Goal: Task Accomplishment & Management: Manage account settings

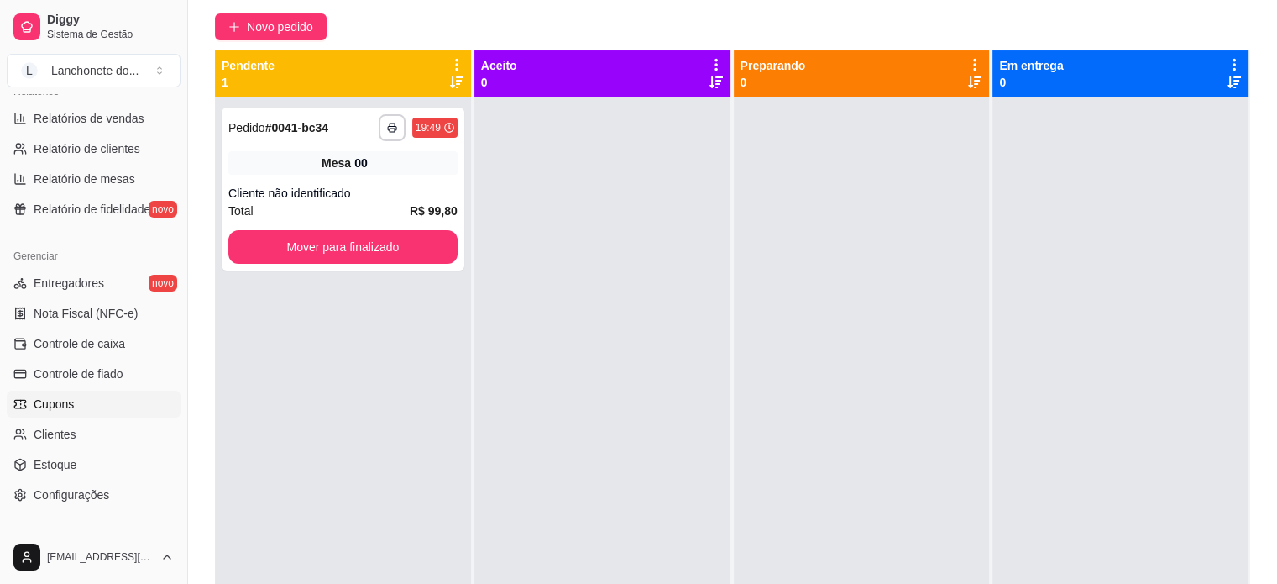
scroll to position [529, 0]
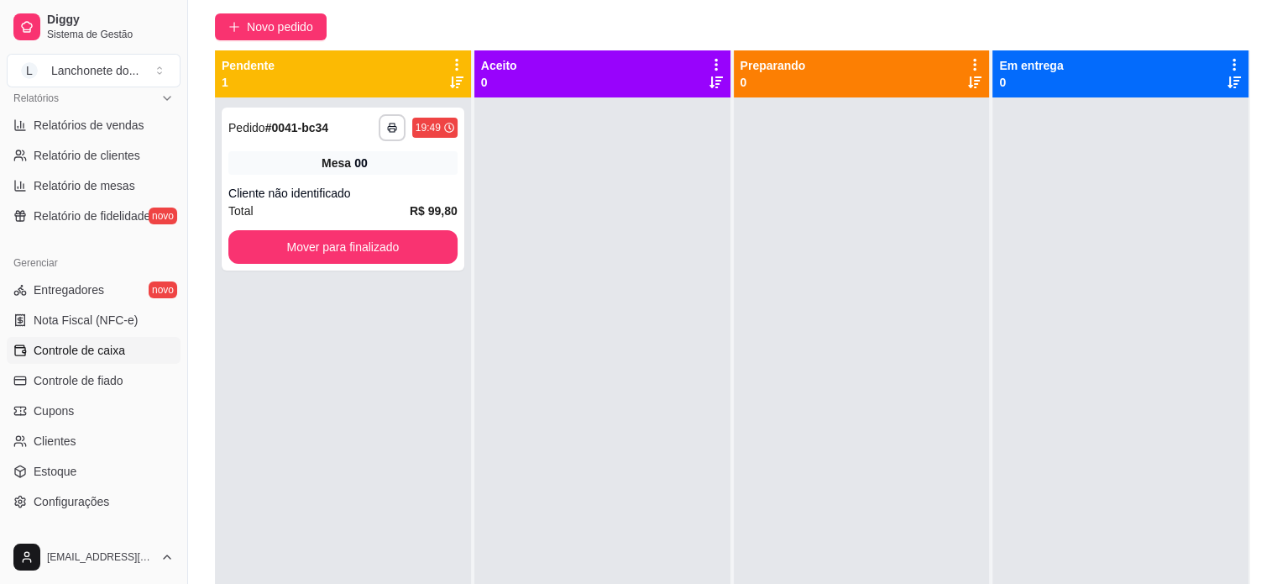
click at [130, 365] on ul "Entregadores novo Nota Fiscal (NFC-e) Controle de caixa Controle de fiado Cupon…" at bounding box center [94, 395] width 174 height 238
click at [131, 357] on link "Controle de caixa" at bounding box center [94, 350] width 174 height 27
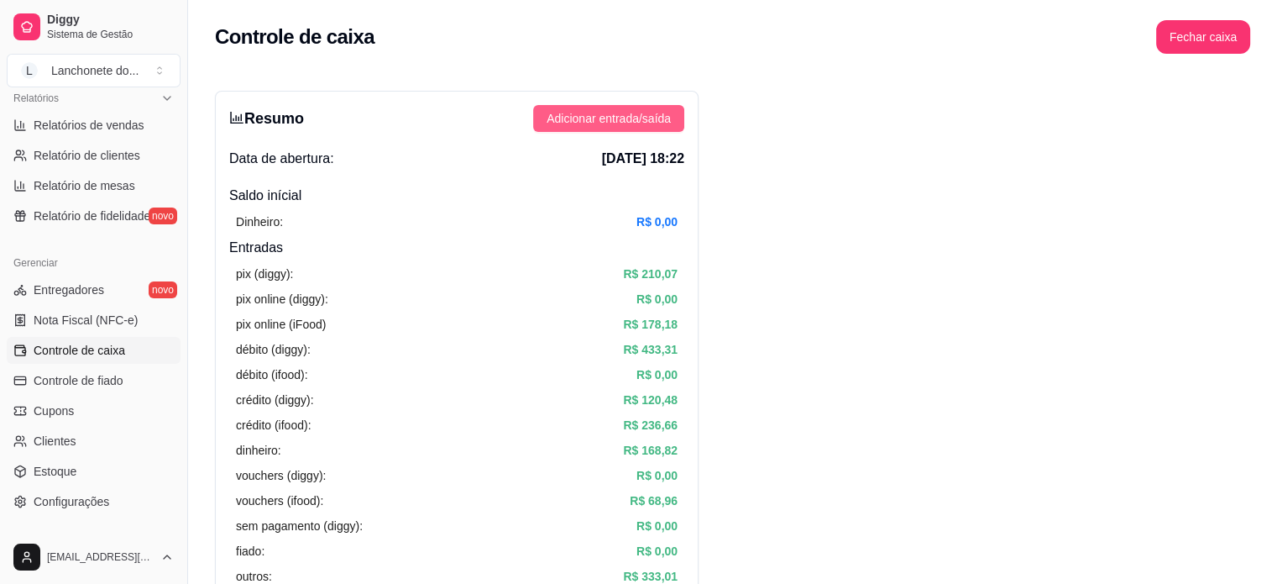
click at [601, 130] on button "Adicionar entrada/saída" at bounding box center [608, 118] width 151 height 27
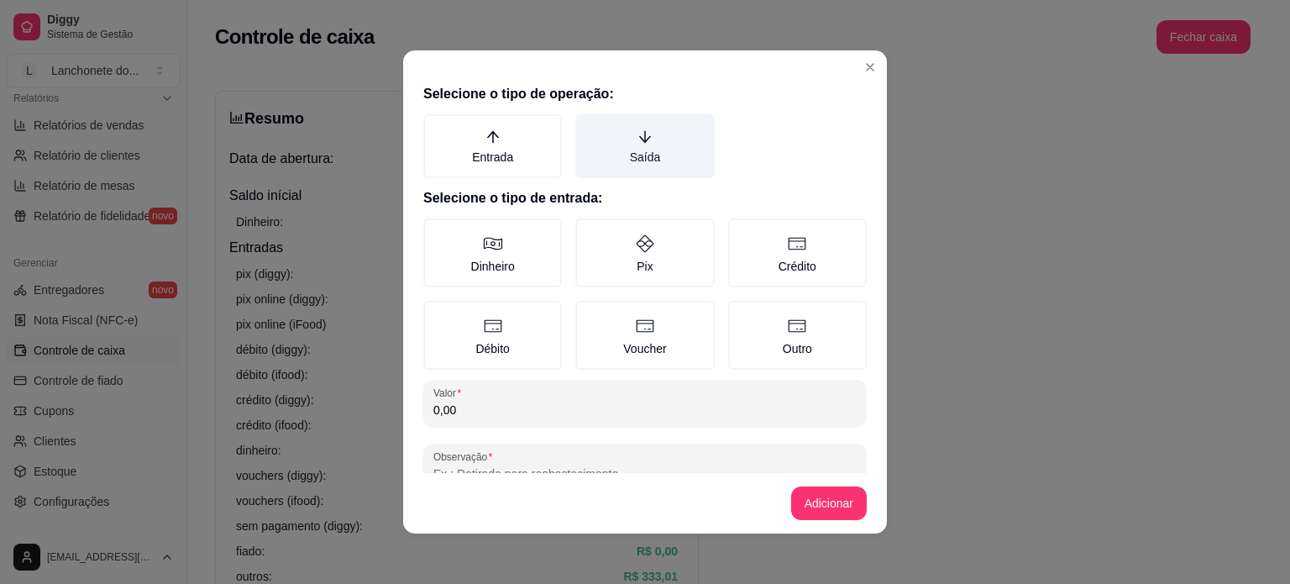
click at [633, 150] on label "Saída" at bounding box center [644, 146] width 139 height 64
click at [588, 127] on button "Saída" at bounding box center [580, 119] width 13 height 13
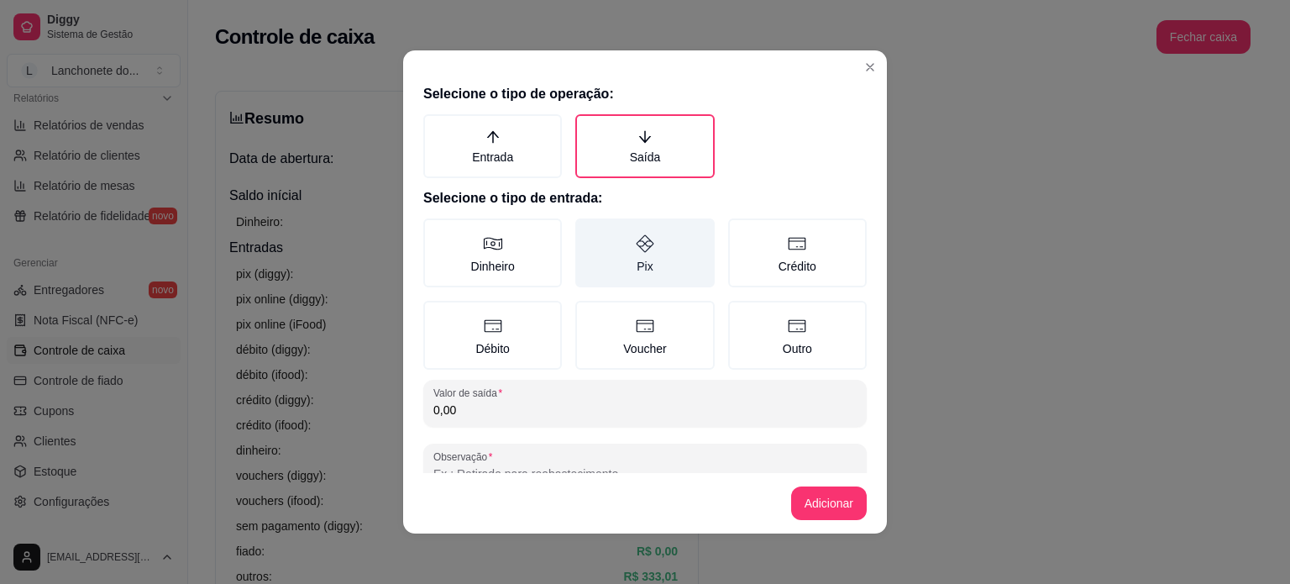
click at [638, 270] on label "Pix" at bounding box center [644, 252] width 139 height 69
click at [588, 231] on button "Pix" at bounding box center [580, 223] width 13 height 13
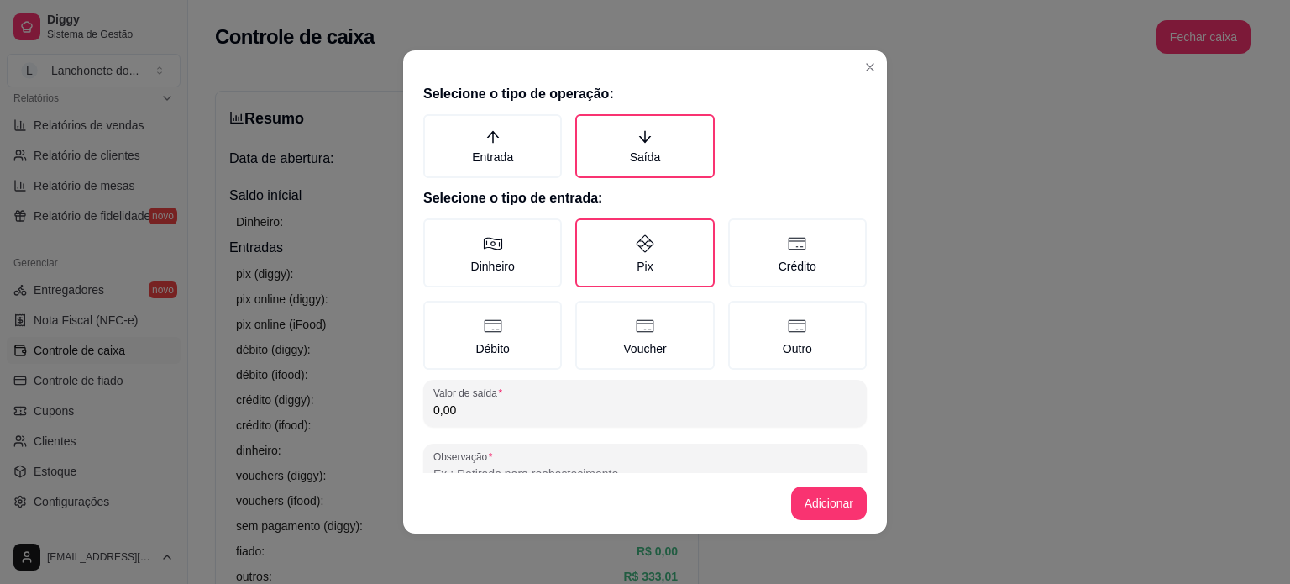
click at [667, 402] on input "0,00" at bounding box center [644, 409] width 423 height 17
type input "4,90"
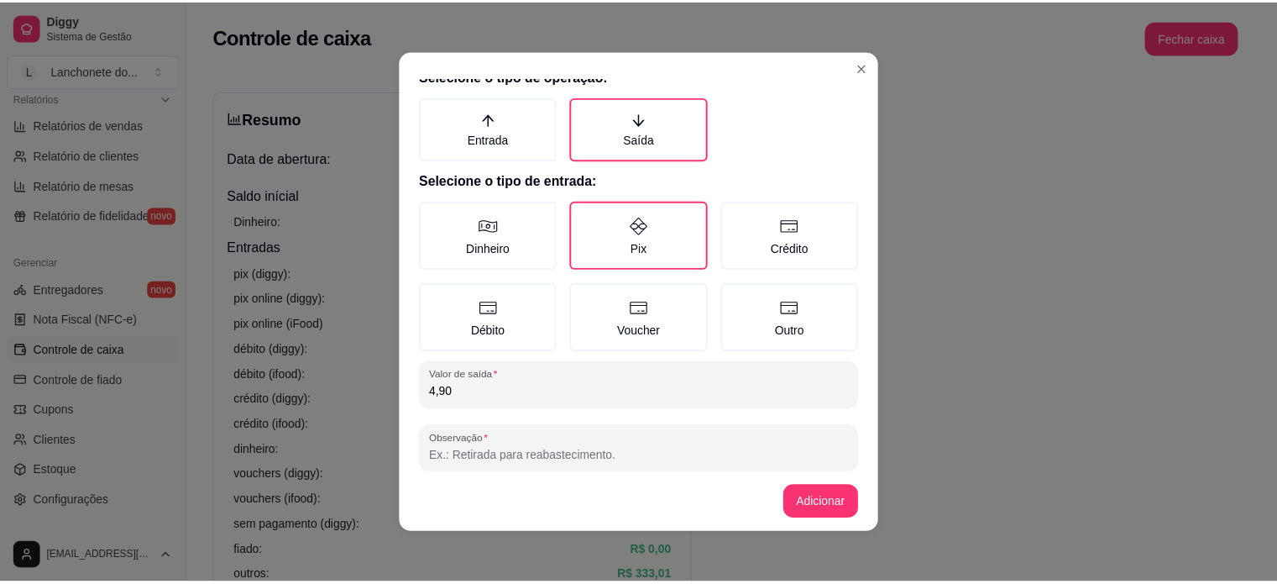
scroll to position [42, 0]
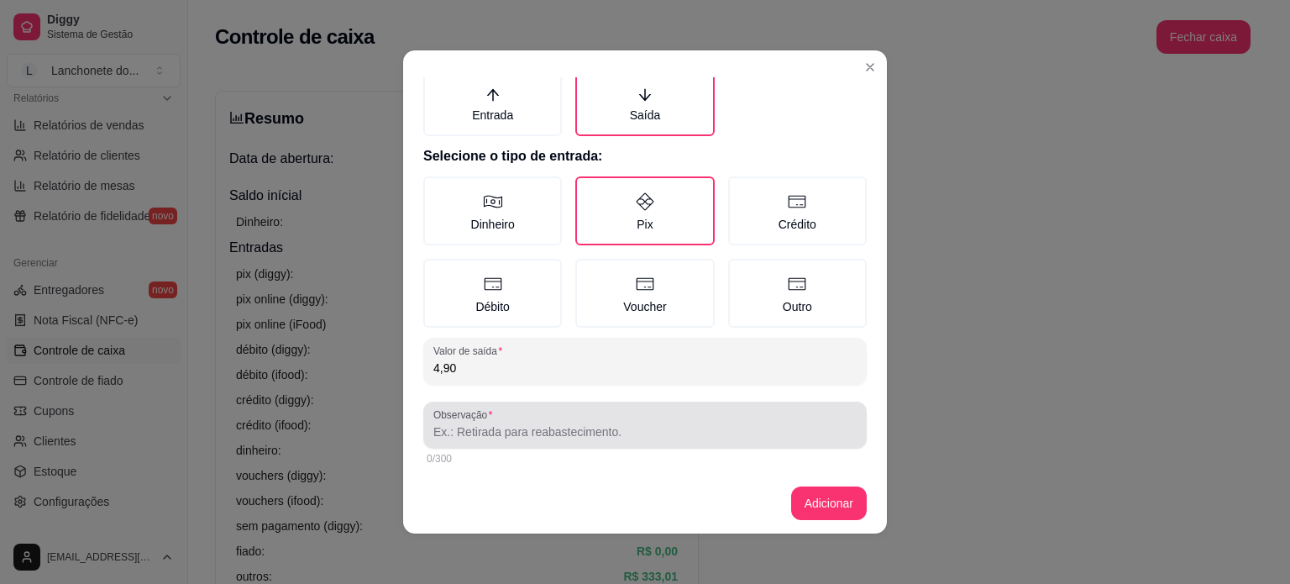
click at [752, 418] on div at bounding box center [644, 425] width 423 height 34
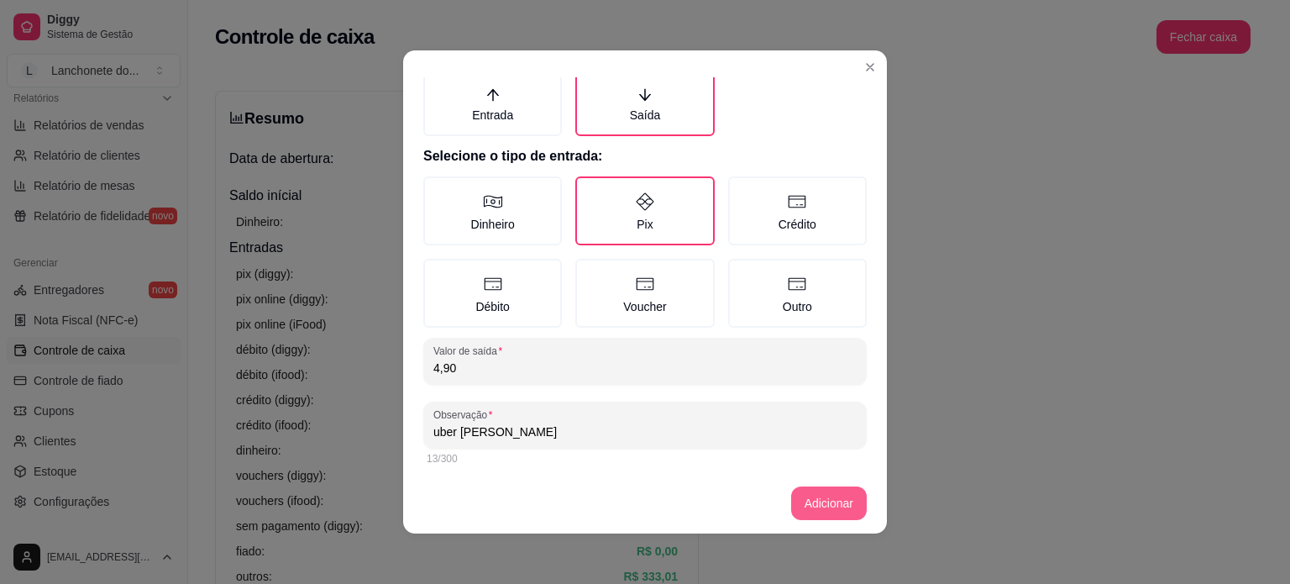
type input "uber [PERSON_NAME]"
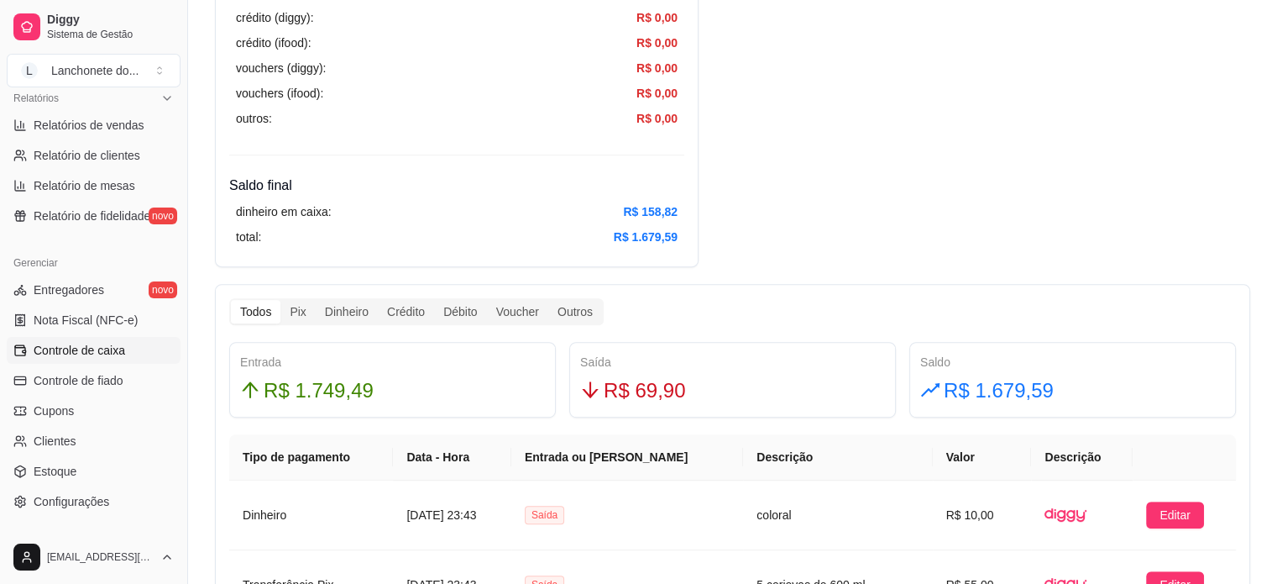
scroll to position [708, 0]
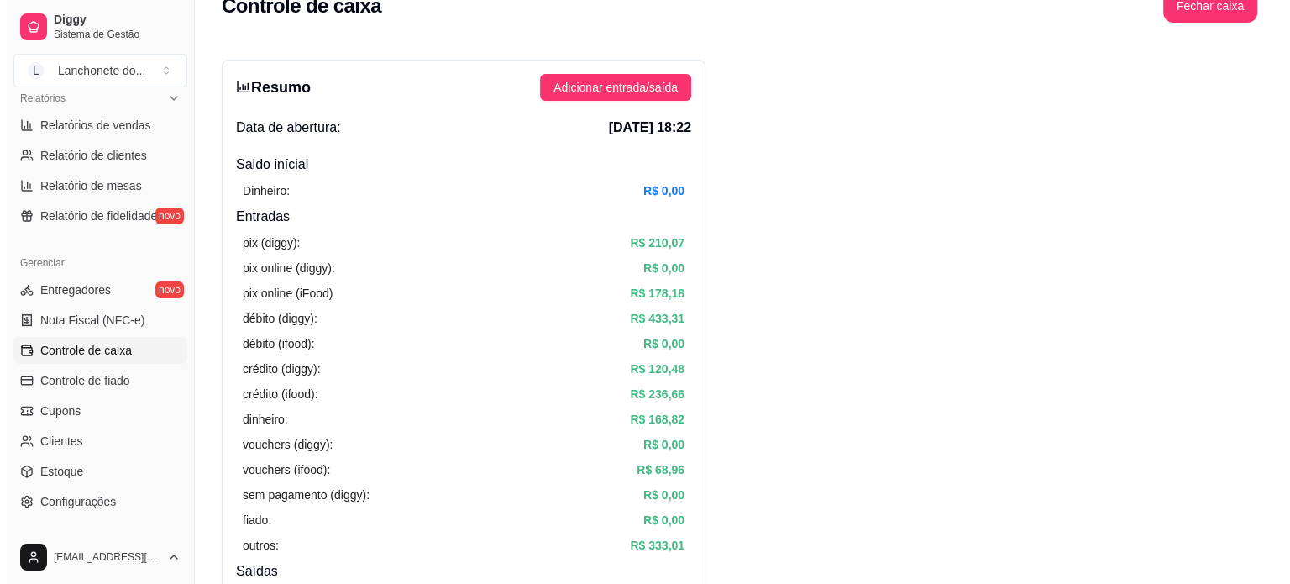
scroll to position [0, 0]
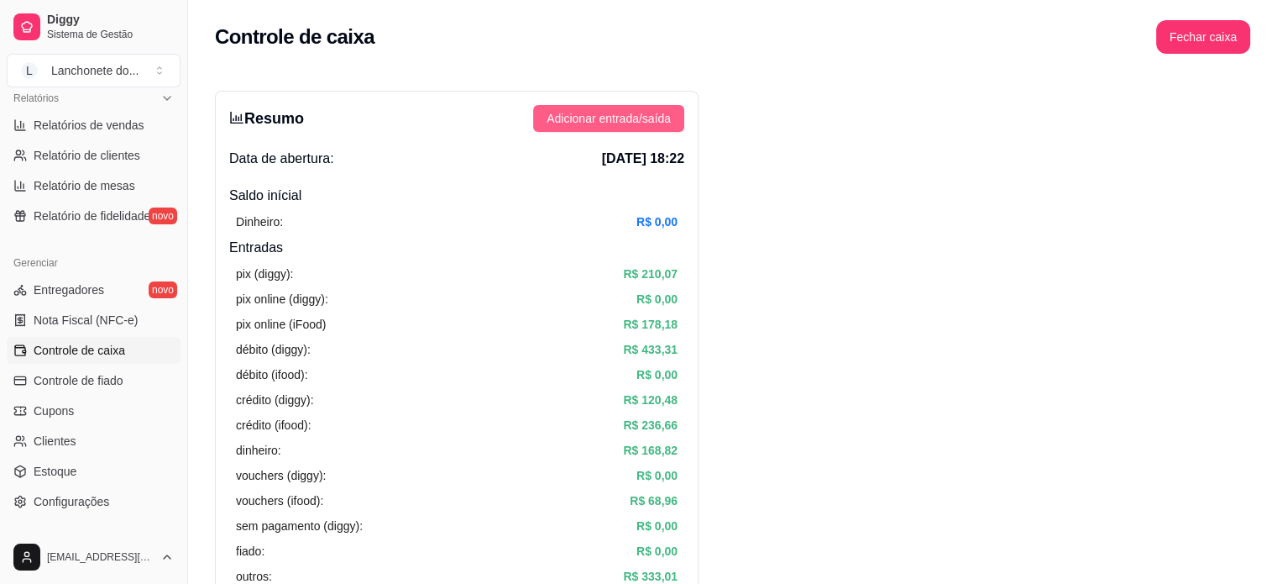
click at [656, 123] on span "Adicionar entrada/saída" at bounding box center [609, 118] width 124 height 18
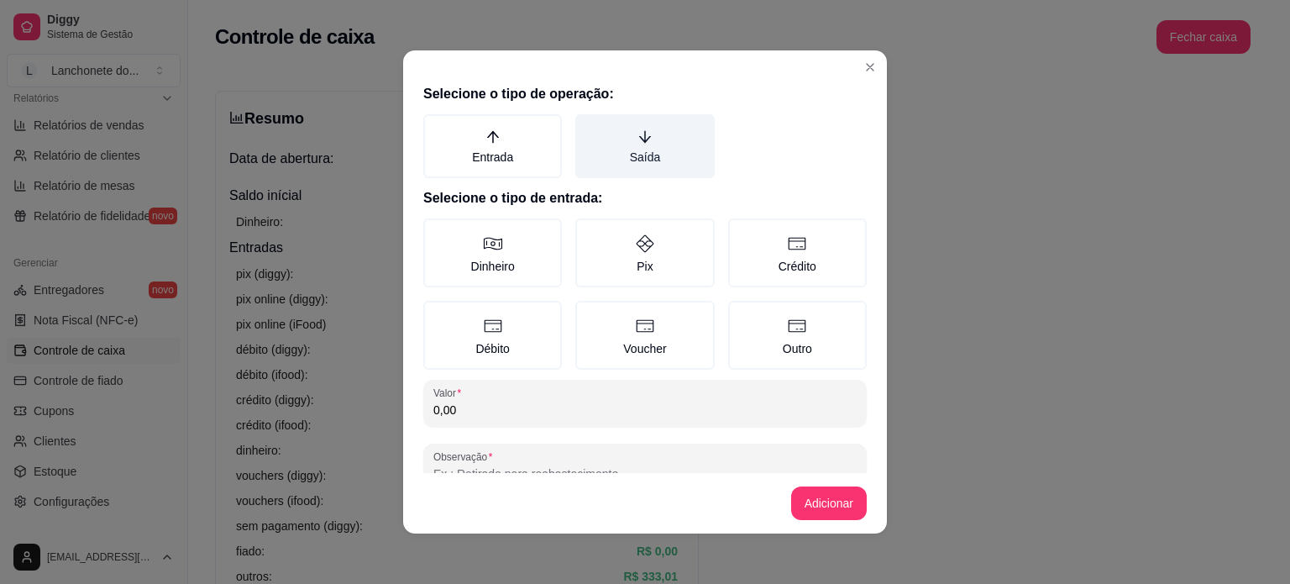
click at [631, 161] on label "Saída" at bounding box center [644, 146] width 139 height 64
click at [588, 127] on button "Saída" at bounding box center [580, 119] width 13 height 13
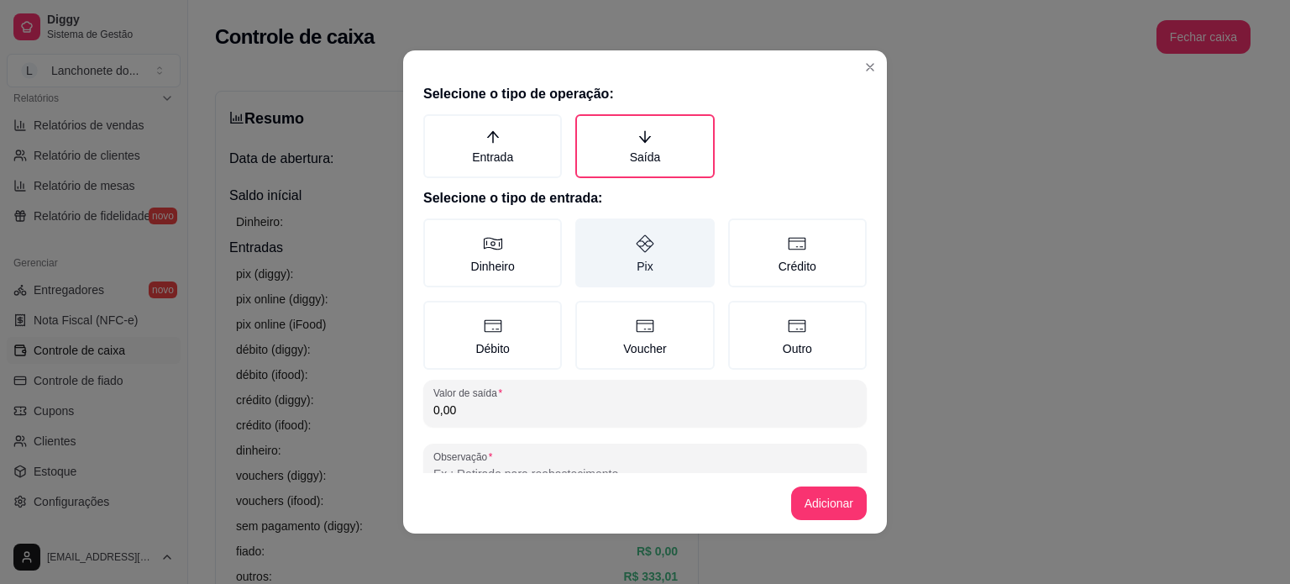
click at [646, 248] on label "Pix" at bounding box center [644, 252] width 139 height 69
click at [588, 231] on button "Pix" at bounding box center [580, 223] width 13 height 13
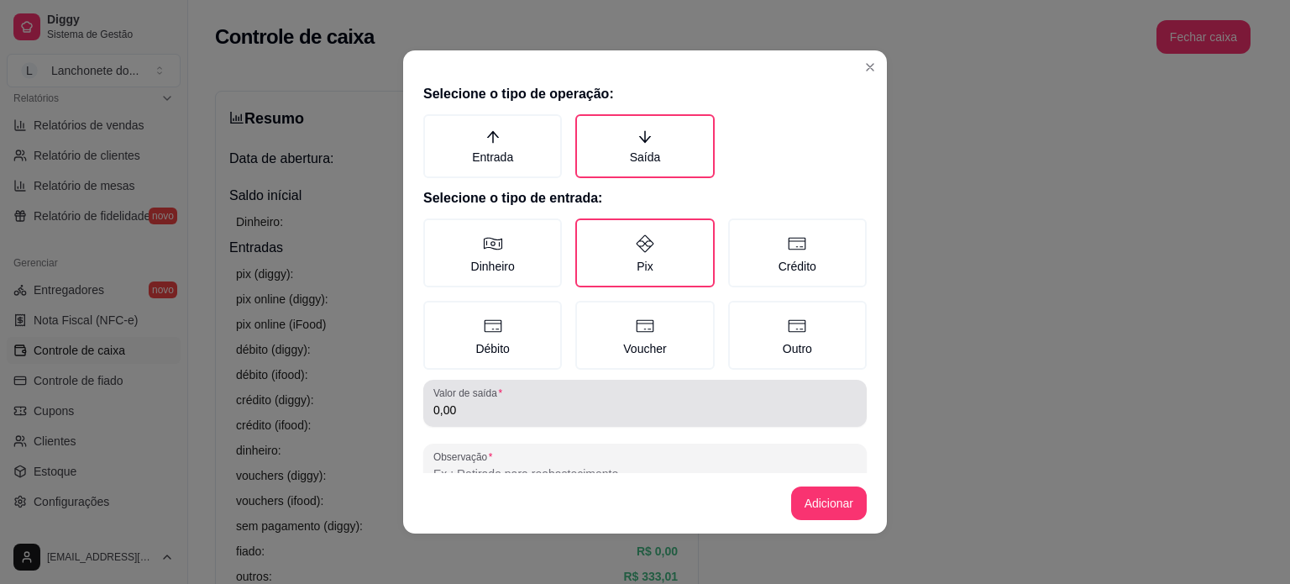
click at [615, 387] on div "0,00" at bounding box center [644, 403] width 423 height 34
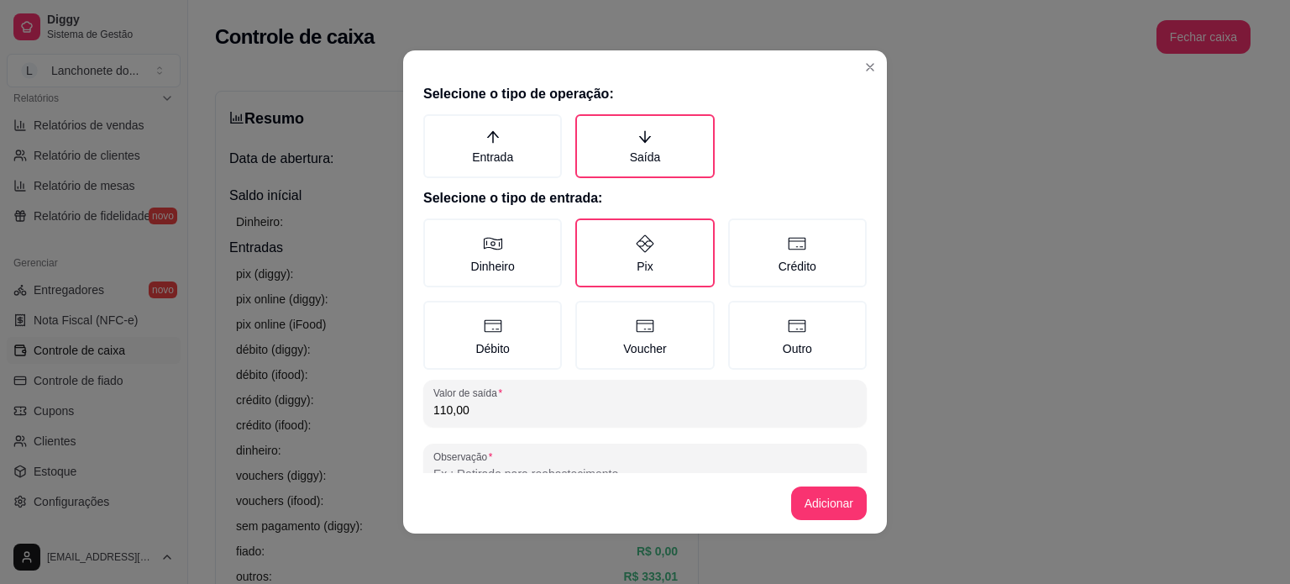
type input "110,00"
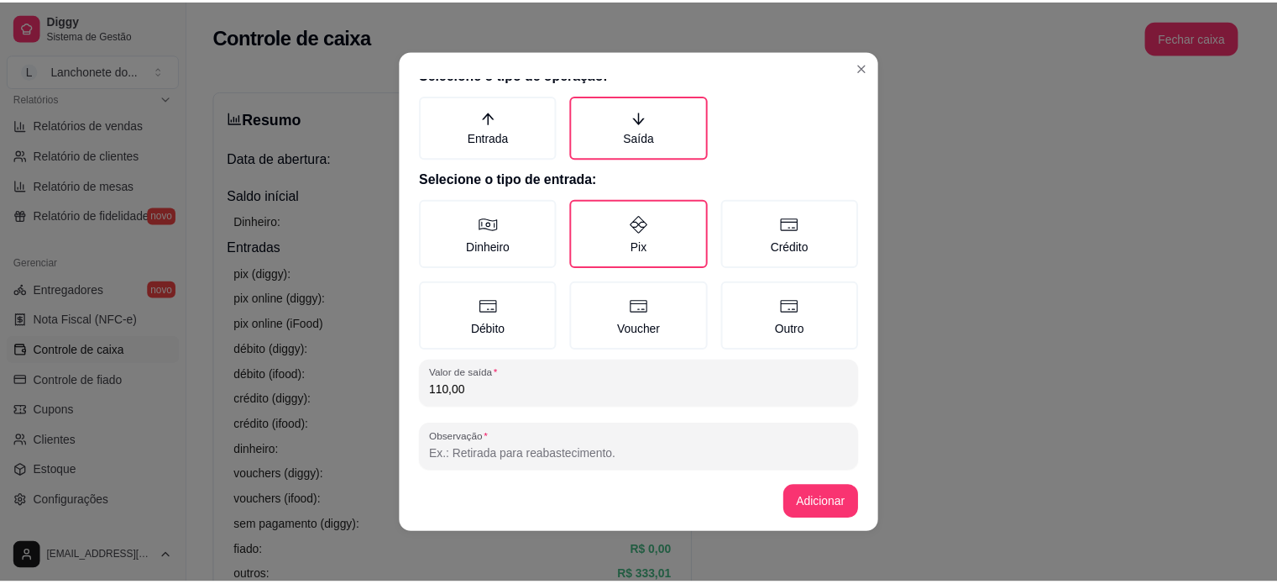
scroll to position [42, 0]
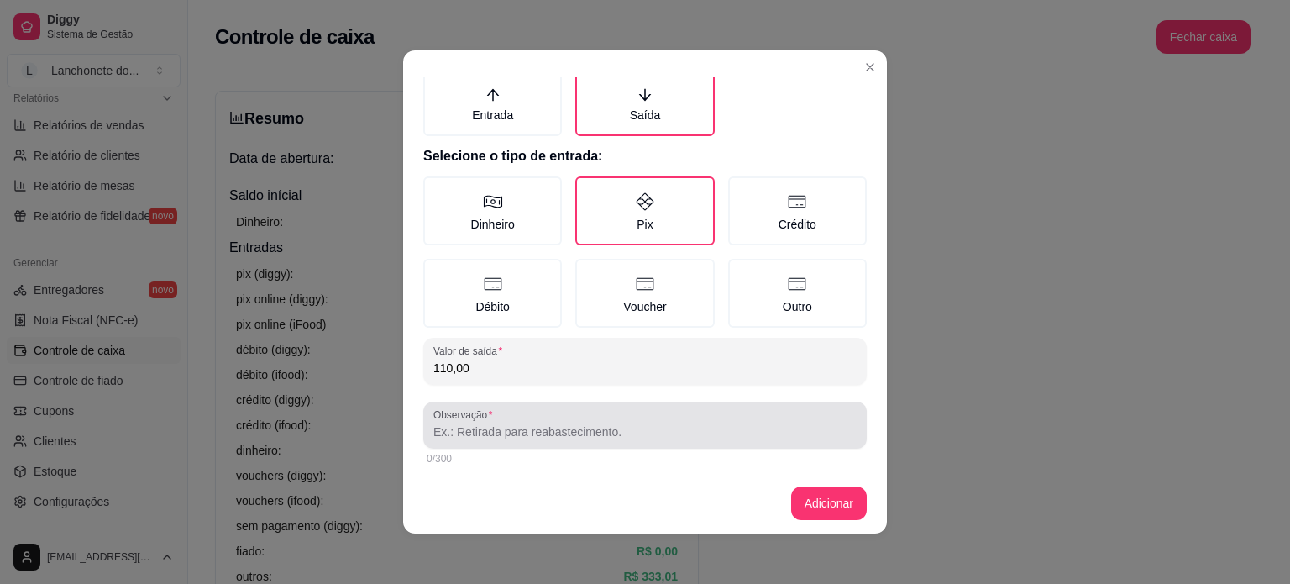
click at [670, 415] on div at bounding box center [644, 425] width 423 height 34
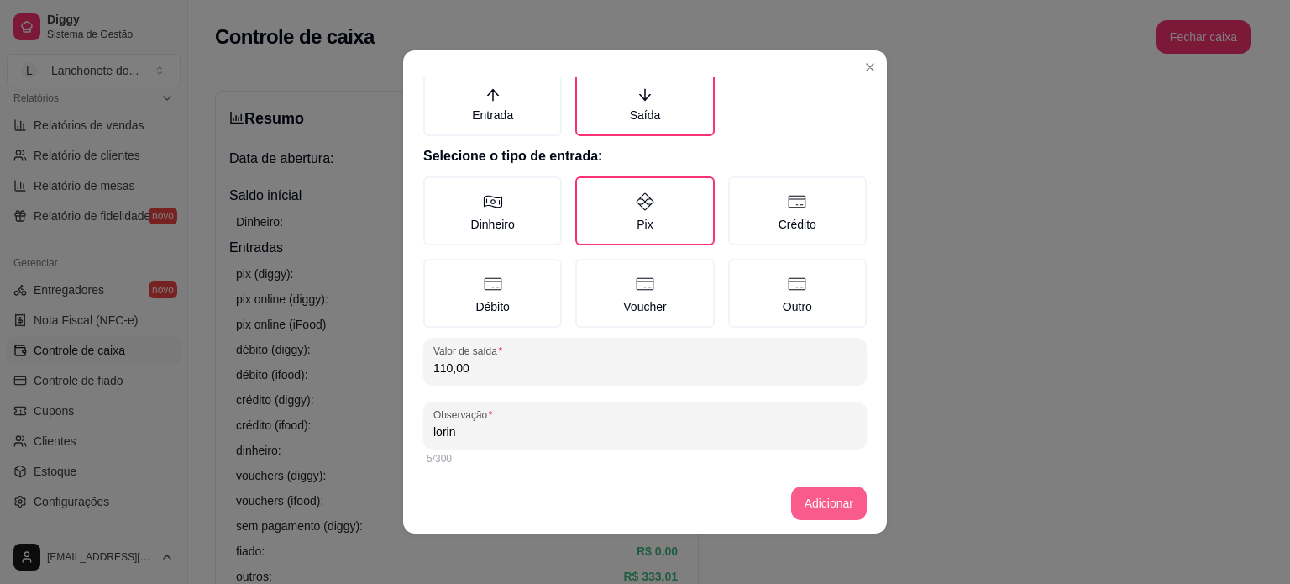
type input "lorin"
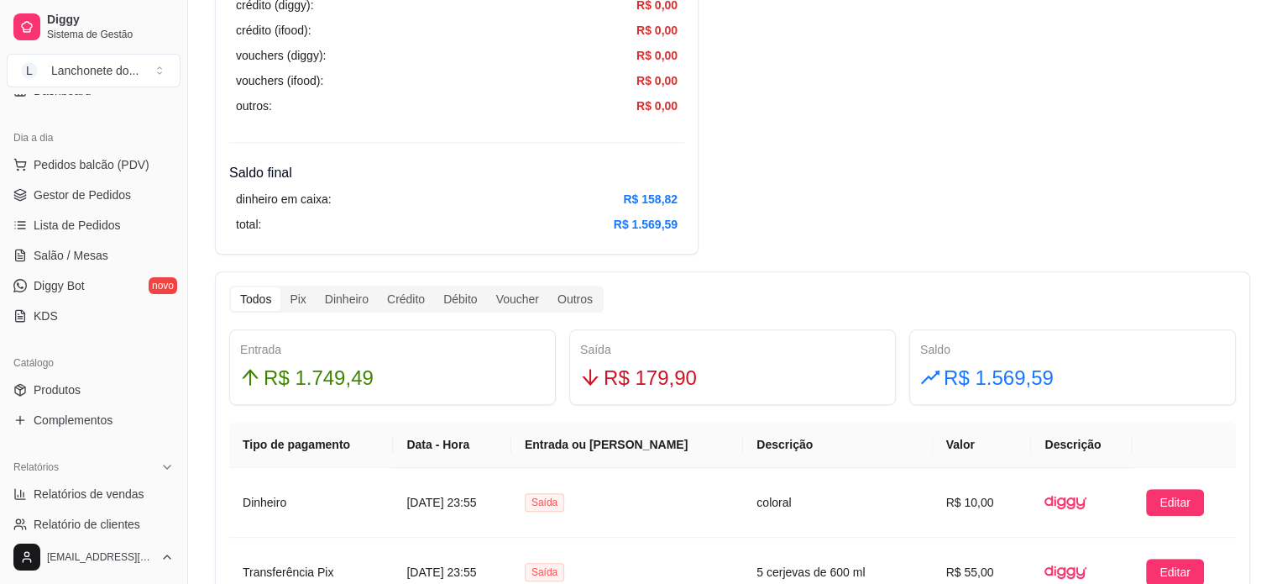
scroll to position [0, 0]
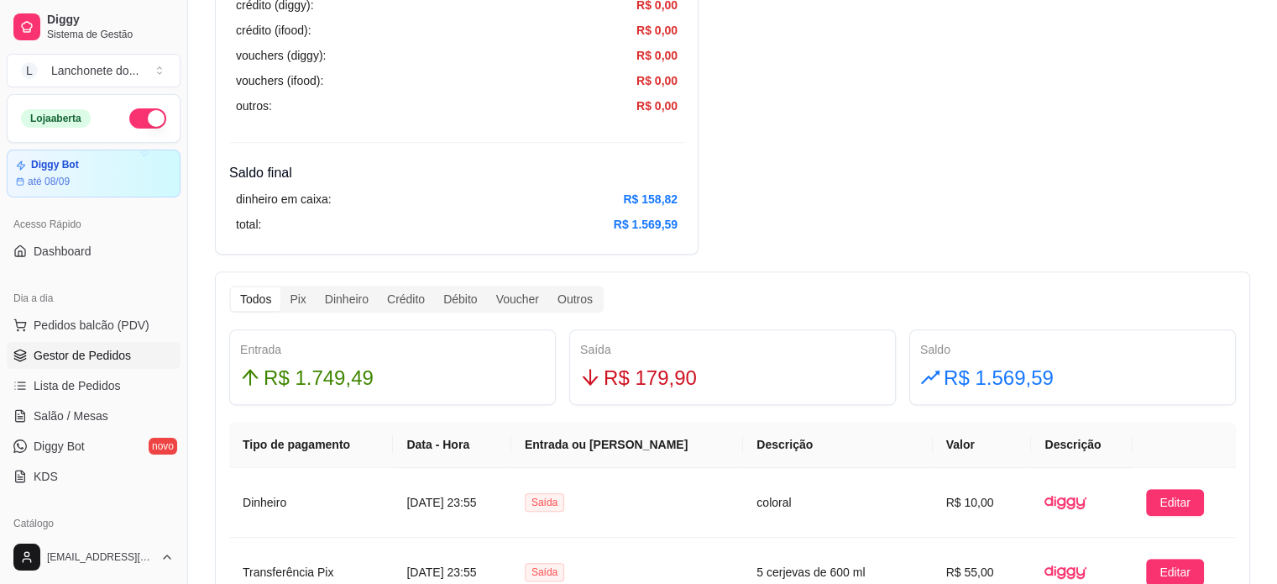
click at [122, 354] on span "Gestor de Pedidos" at bounding box center [82, 355] width 97 height 17
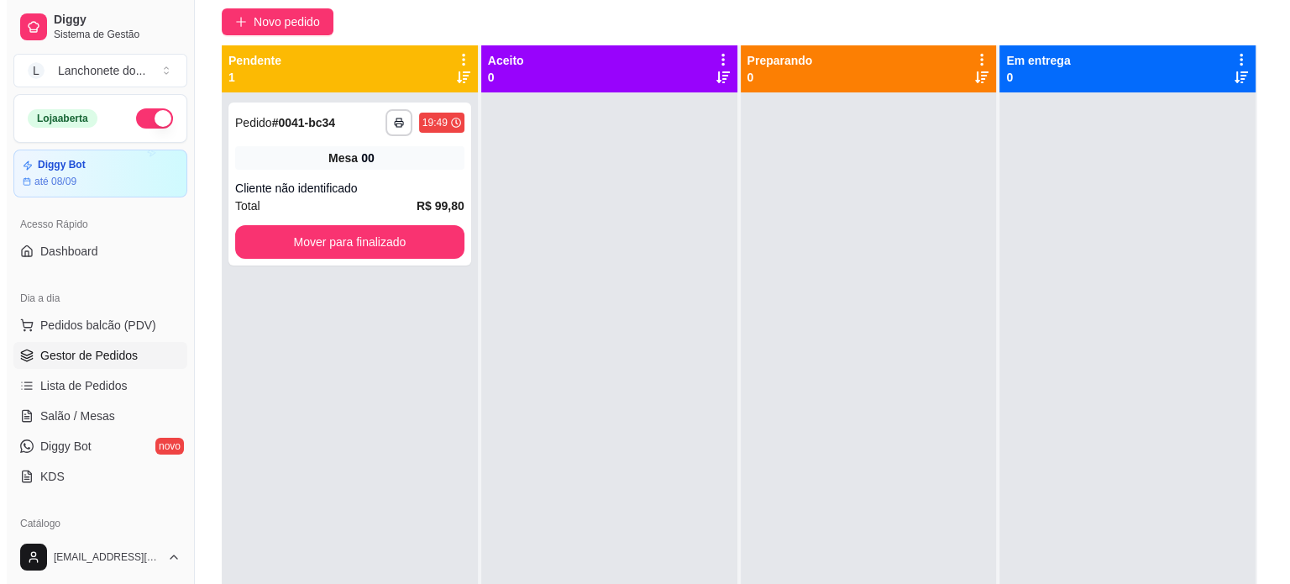
scroll to position [160, 0]
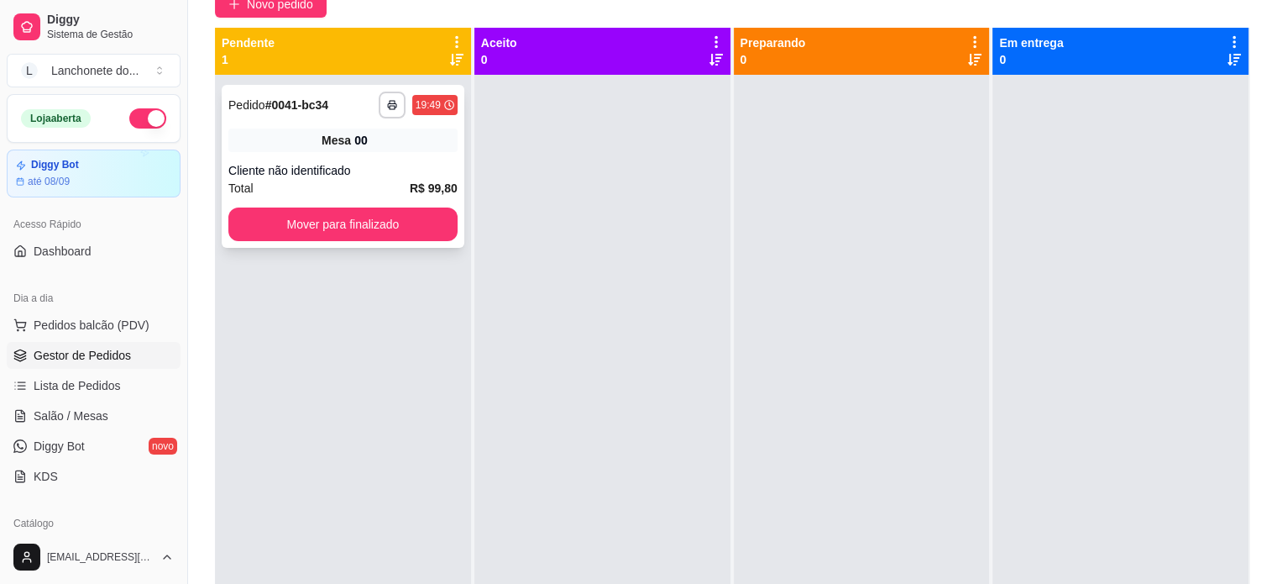
click at [316, 160] on div "**********" at bounding box center [343, 166] width 243 height 163
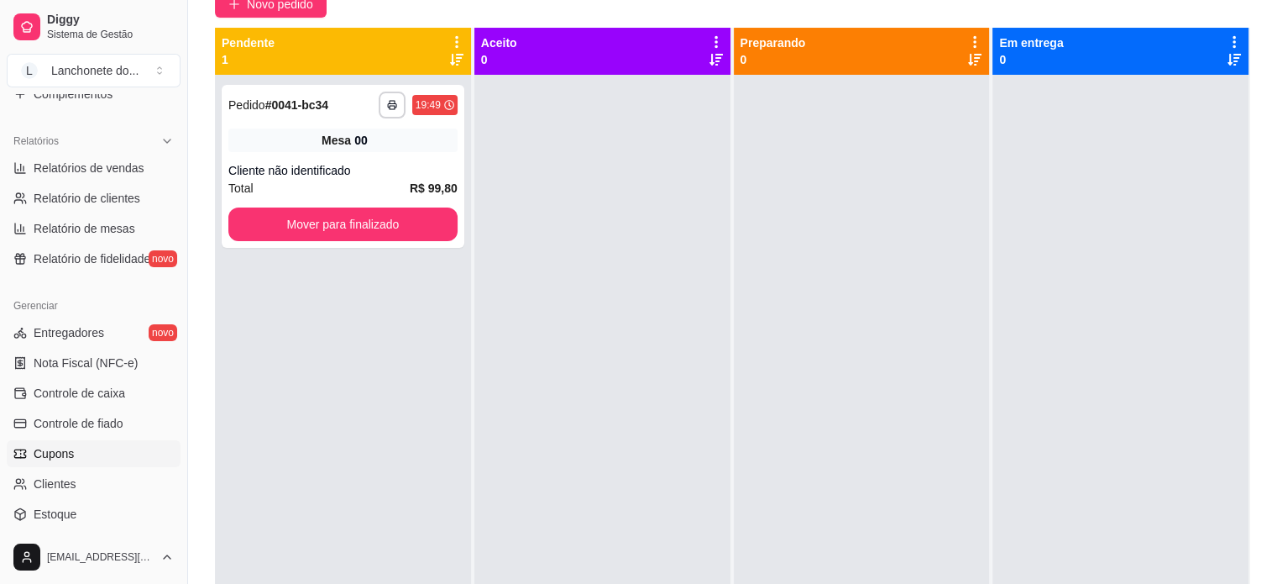
scroll to position [481, 0]
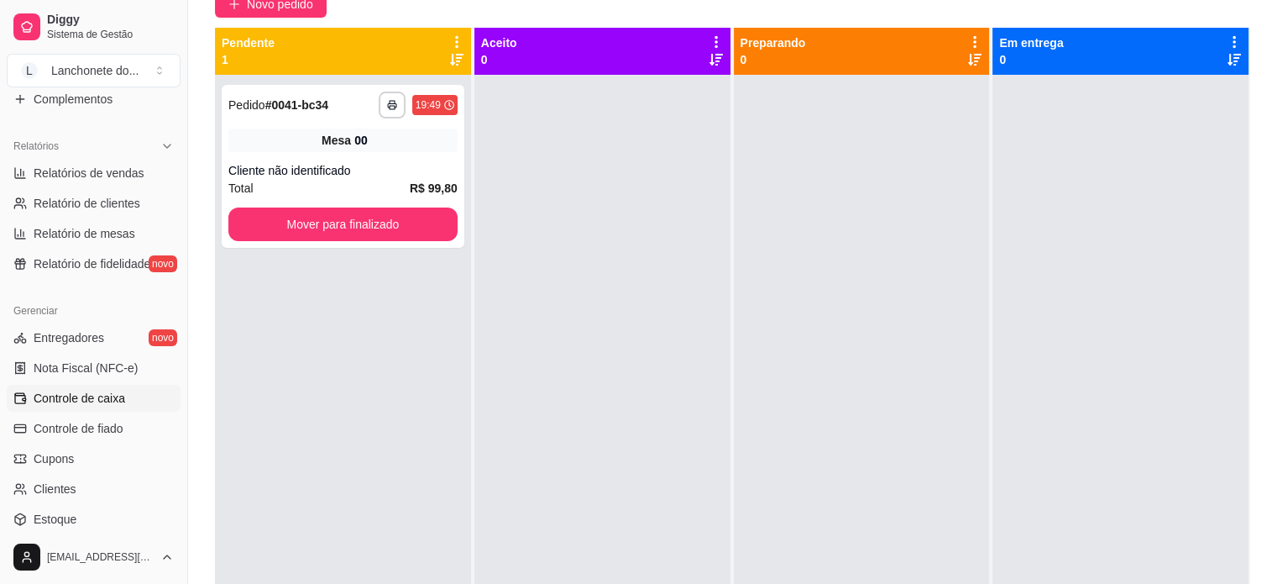
click at [110, 402] on span "Controle de caixa" at bounding box center [80, 398] width 92 height 17
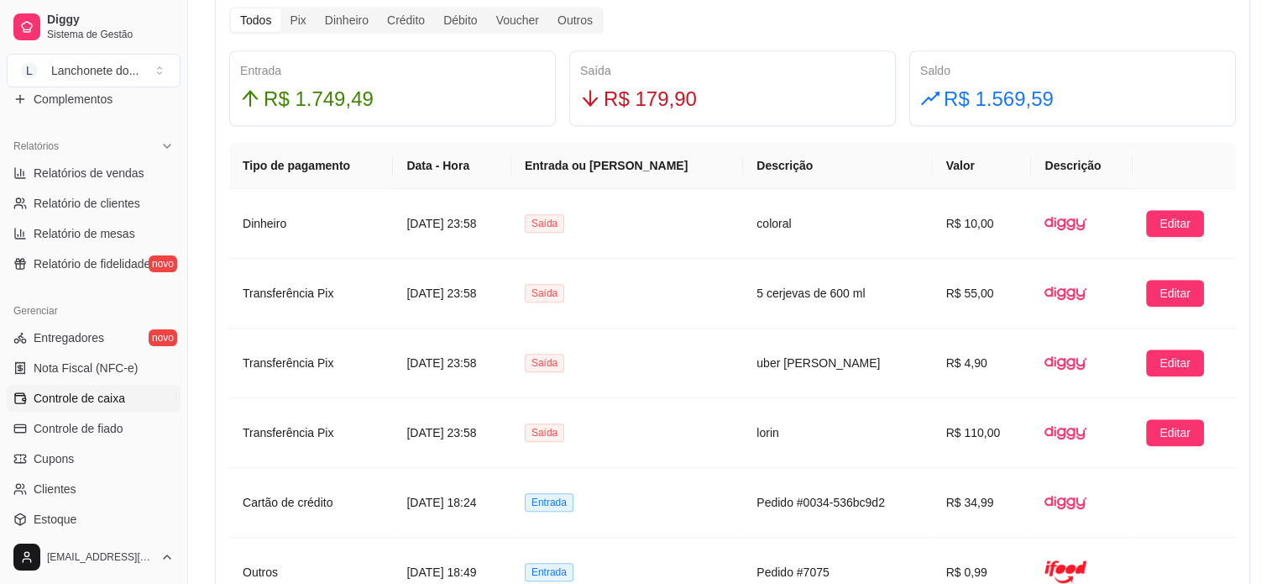
scroll to position [1000, 0]
